Goal: Information Seeking & Learning: Check status

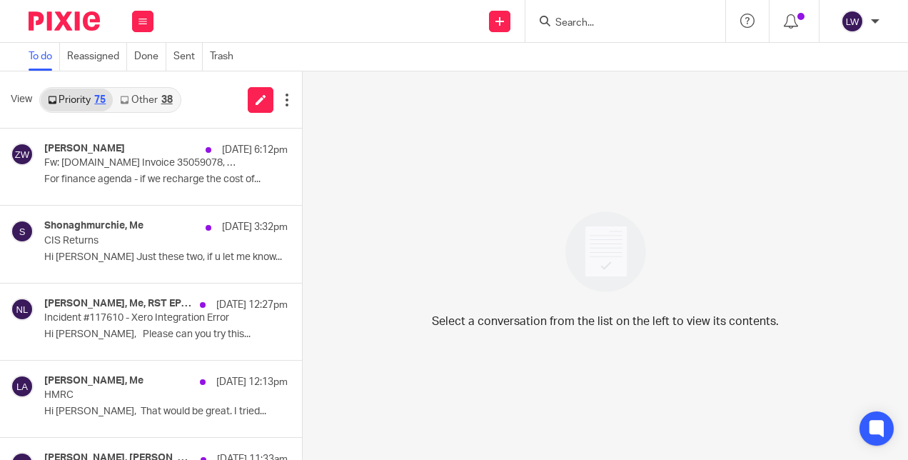
click at [632, 21] on input "Search" at bounding box center [618, 23] width 129 height 13
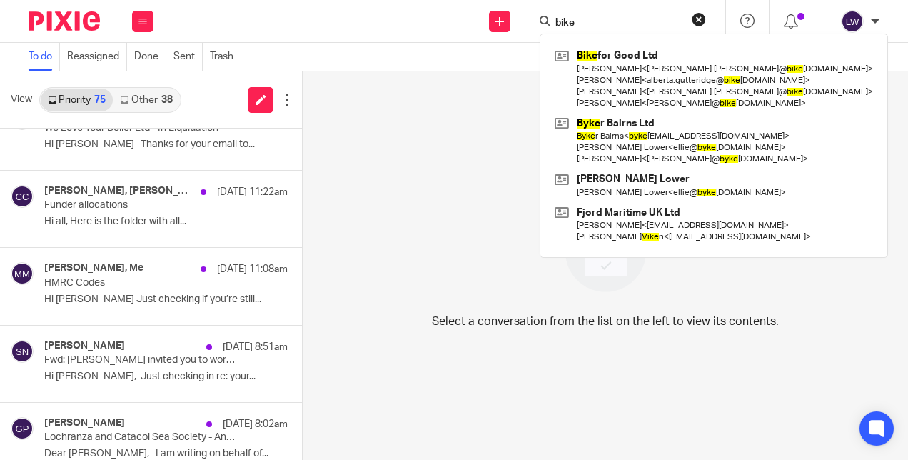
type input "bike"
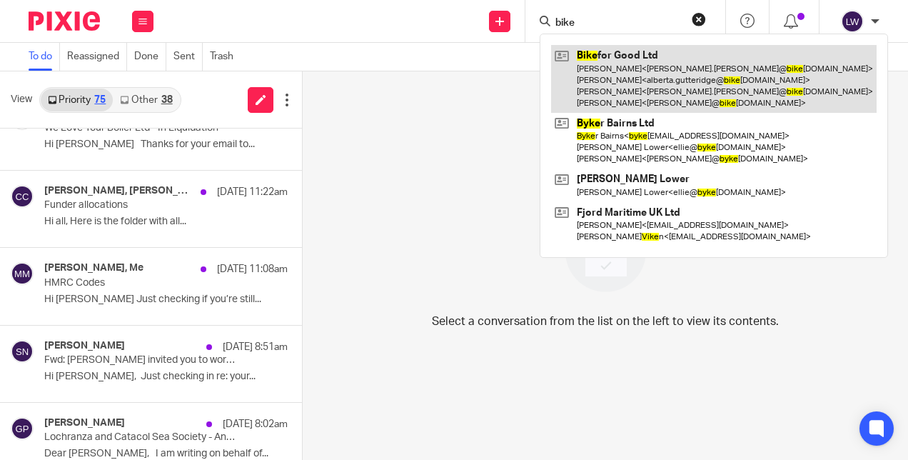
click at [651, 76] on link at bounding box center [714, 79] width 326 height 68
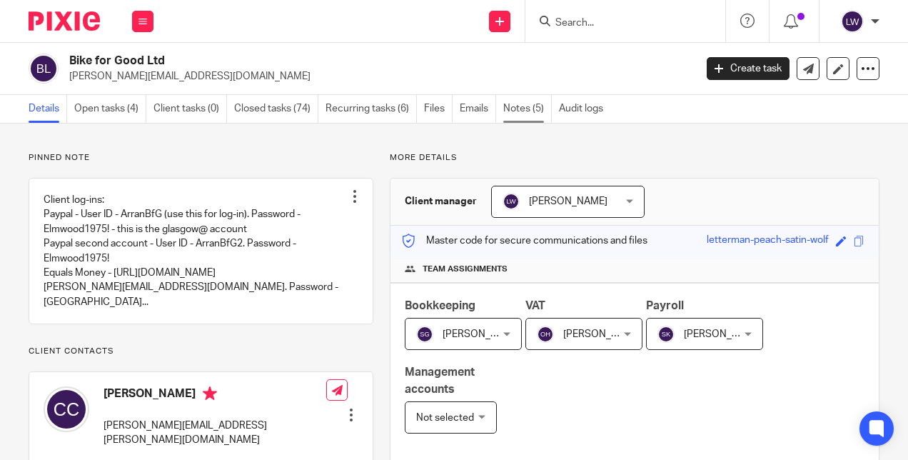
click at [533, 105] on link "Notes (5)" at bounding box center [528, 109] width 49 height 28
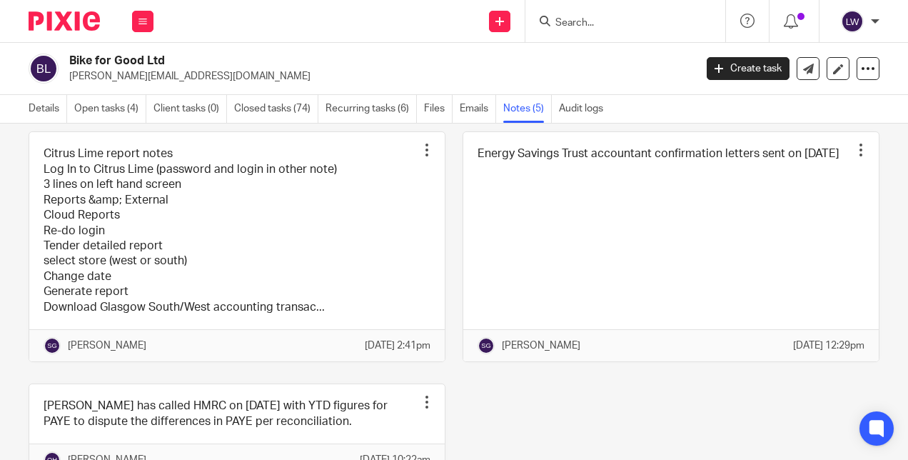
scroll to position [303, 0]
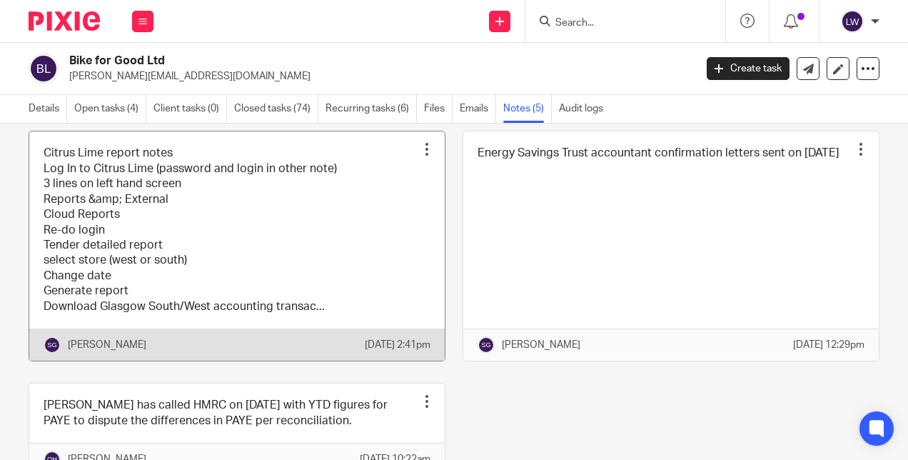
click at [366, 259] on link at bounding box center [237, 245] width 416 height 229
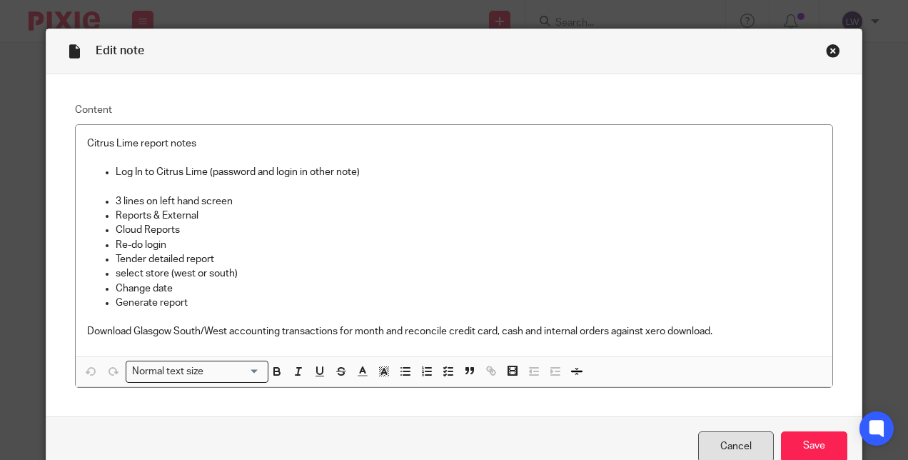
click at [728, 442] on link "Cancel" at bounding box center [737, 446] width 76 height 31
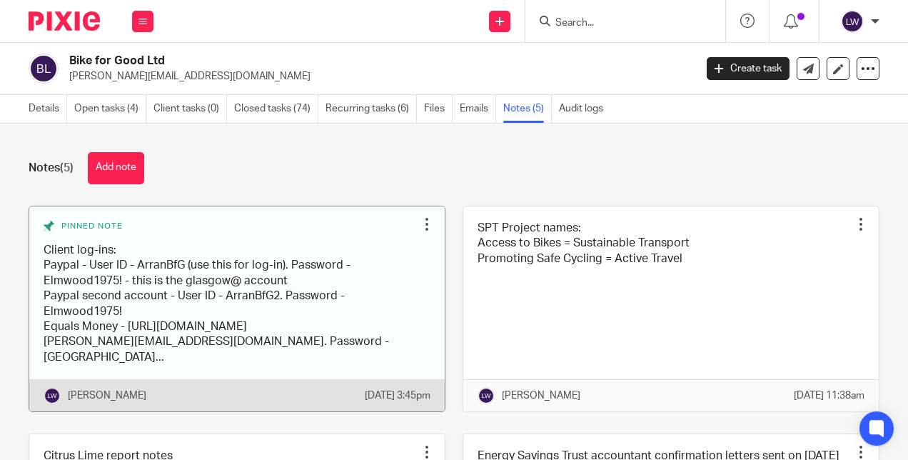
click at [349, 279] on link at bounding box center [237, 309] width 416 height 206
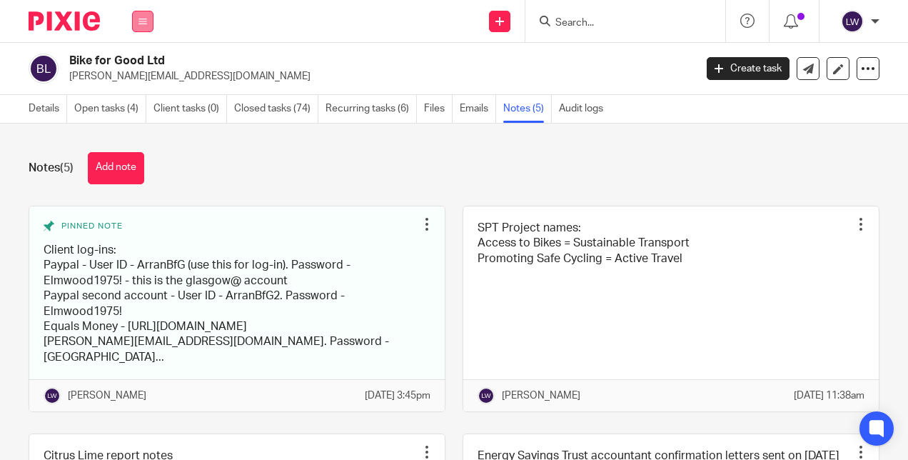
click at [151, 22] on button at bounding box center [142, 21] width 21 height 21
click at [142, 89] on link "Email" at bounding box center [136, 87] width 24 height 10
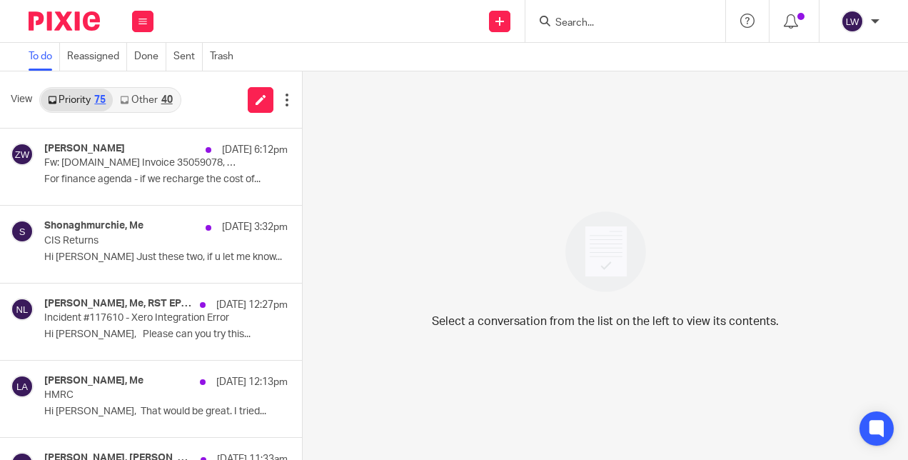
click at [144, 93] on link "Other 40" at bounding box center [146, 100] width 66 height 23
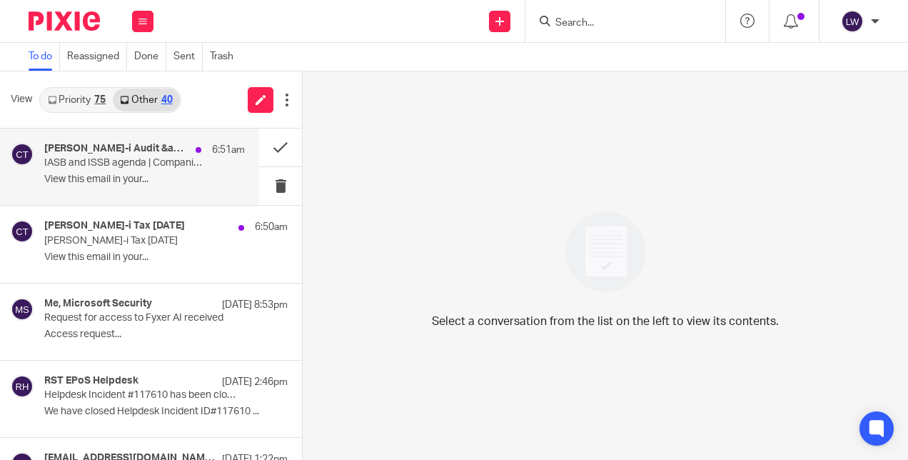
click at [164, 171] on div "Croner-i Audit &amp; Accounting Today 6:51am IASB and ISSB agenda | Companies H…" at bounding box center [144, 167] width 201 height 48
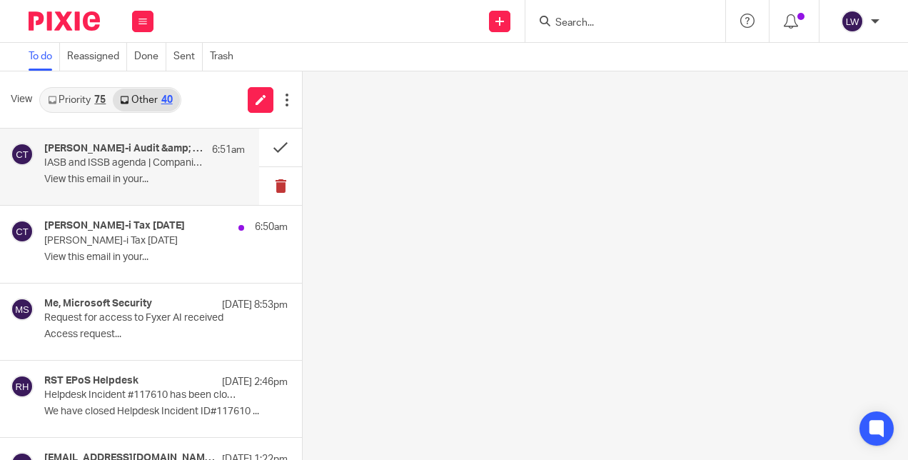
click at [270, 174] on button at bounding box center [280, 186] width 43 height 38
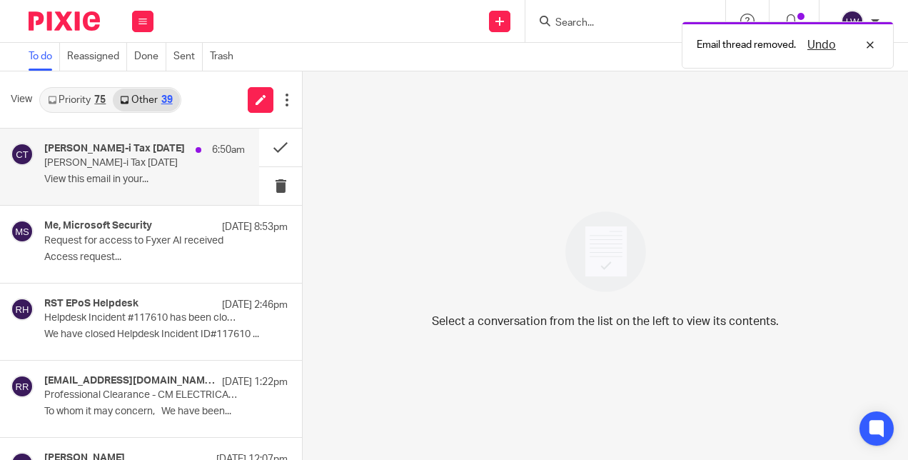
click at [149, 174] on p "View this email in your..." at bounding box center [144, 180] width 201 height 12
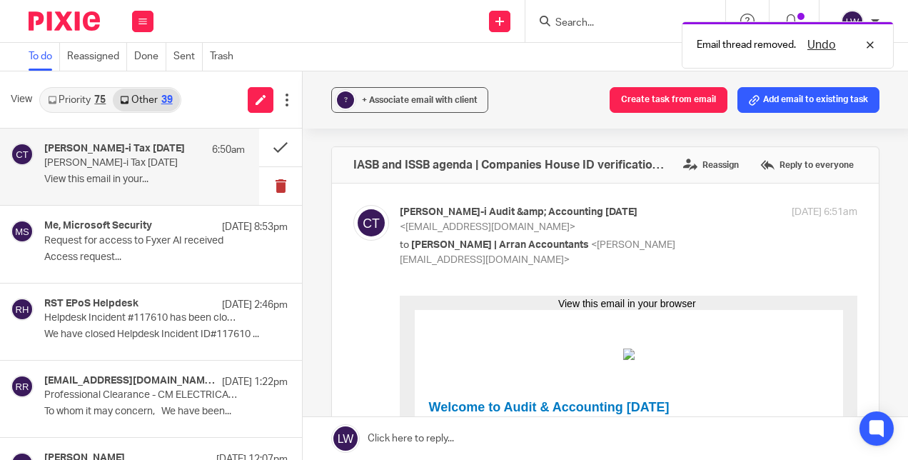
click at [272, 181] on button at bounding box center [280, 186] width 43 height 38
